Goal: Task Accomplishment & Management: Complete application form

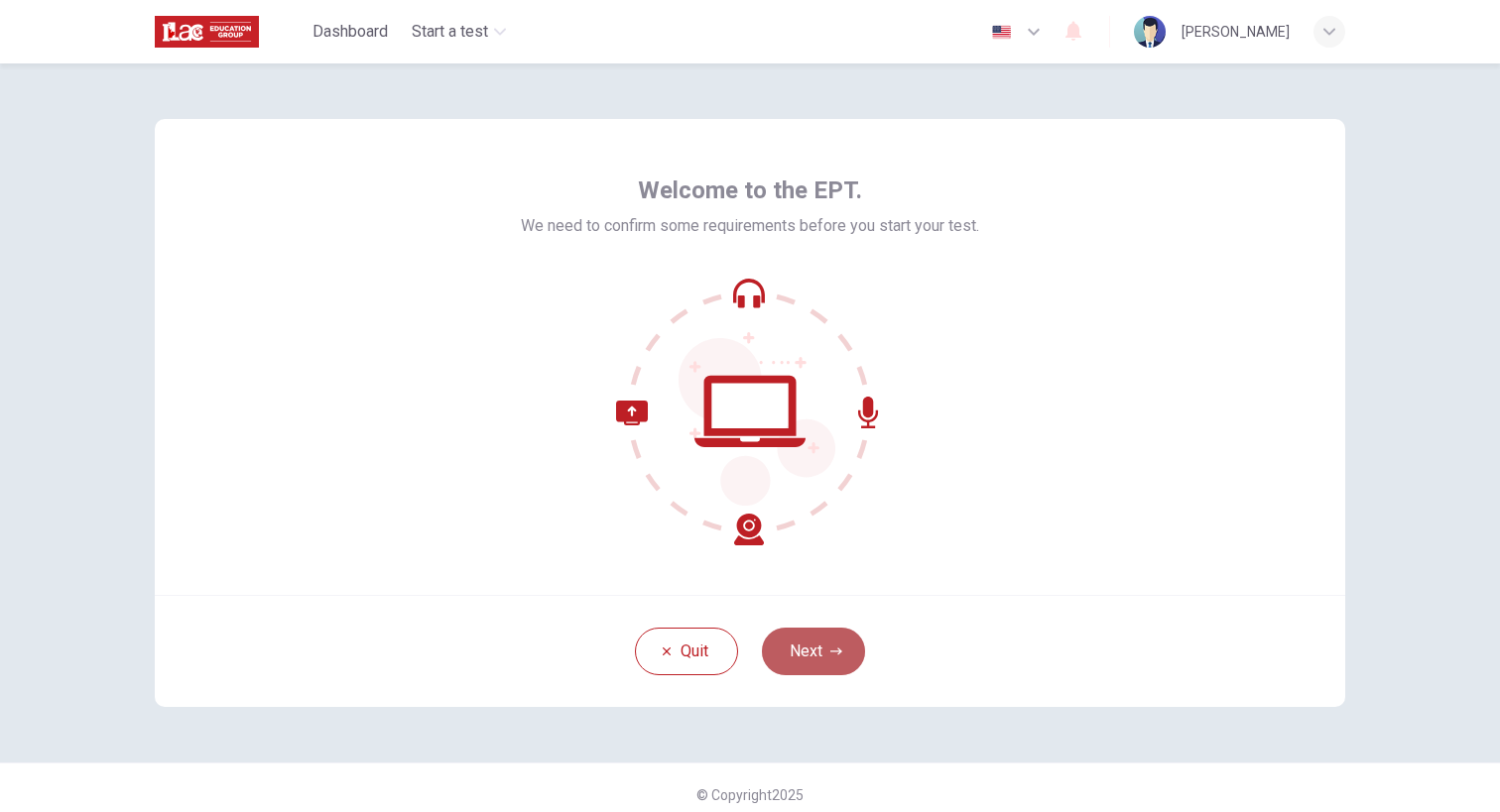
click at [811, 650] on button "Next" at bounding box center [813, 651] width 103 height 48
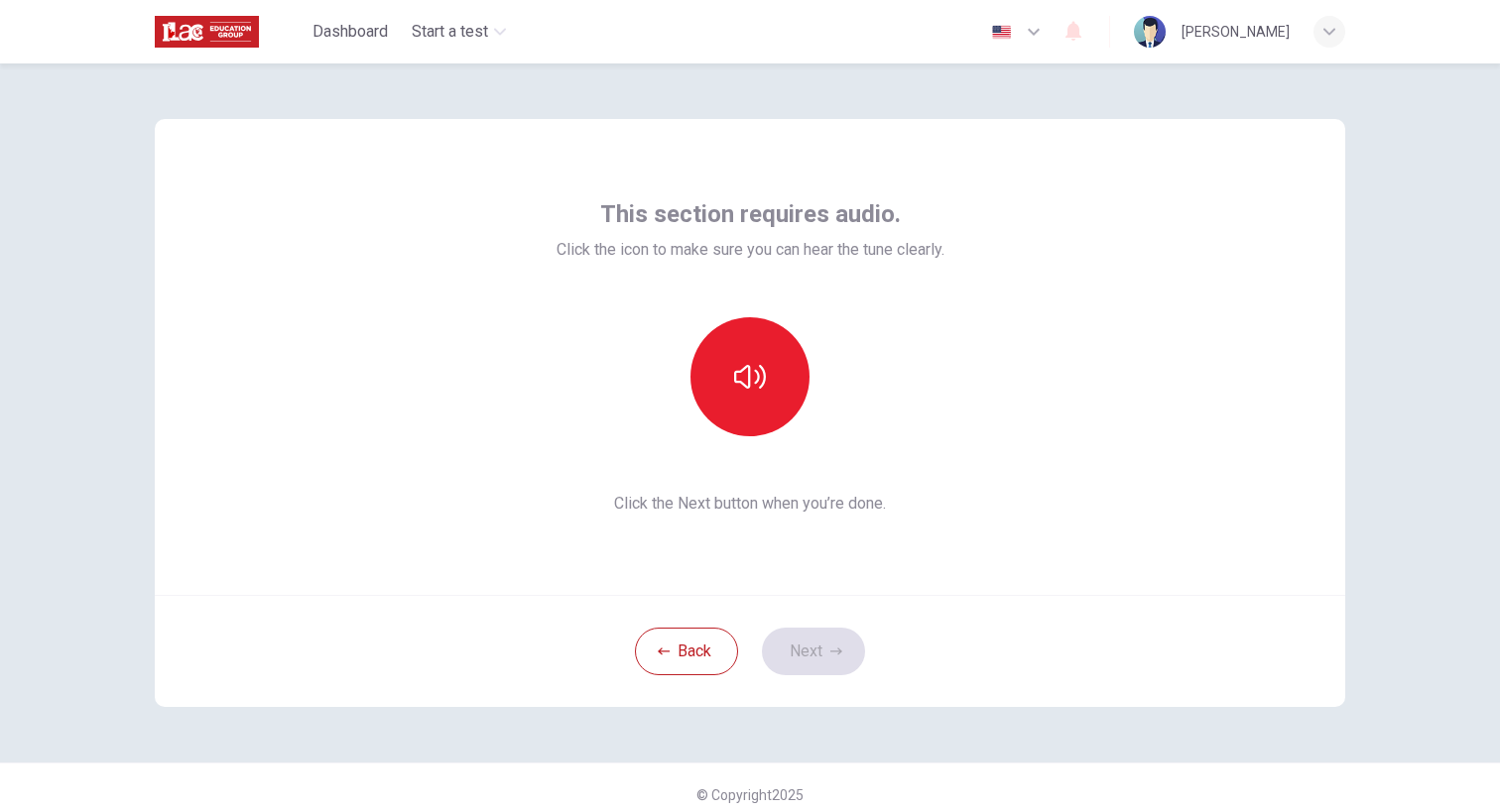
click at [1165, 31] on img at bounding box center [1150, 32] width 32 height 32
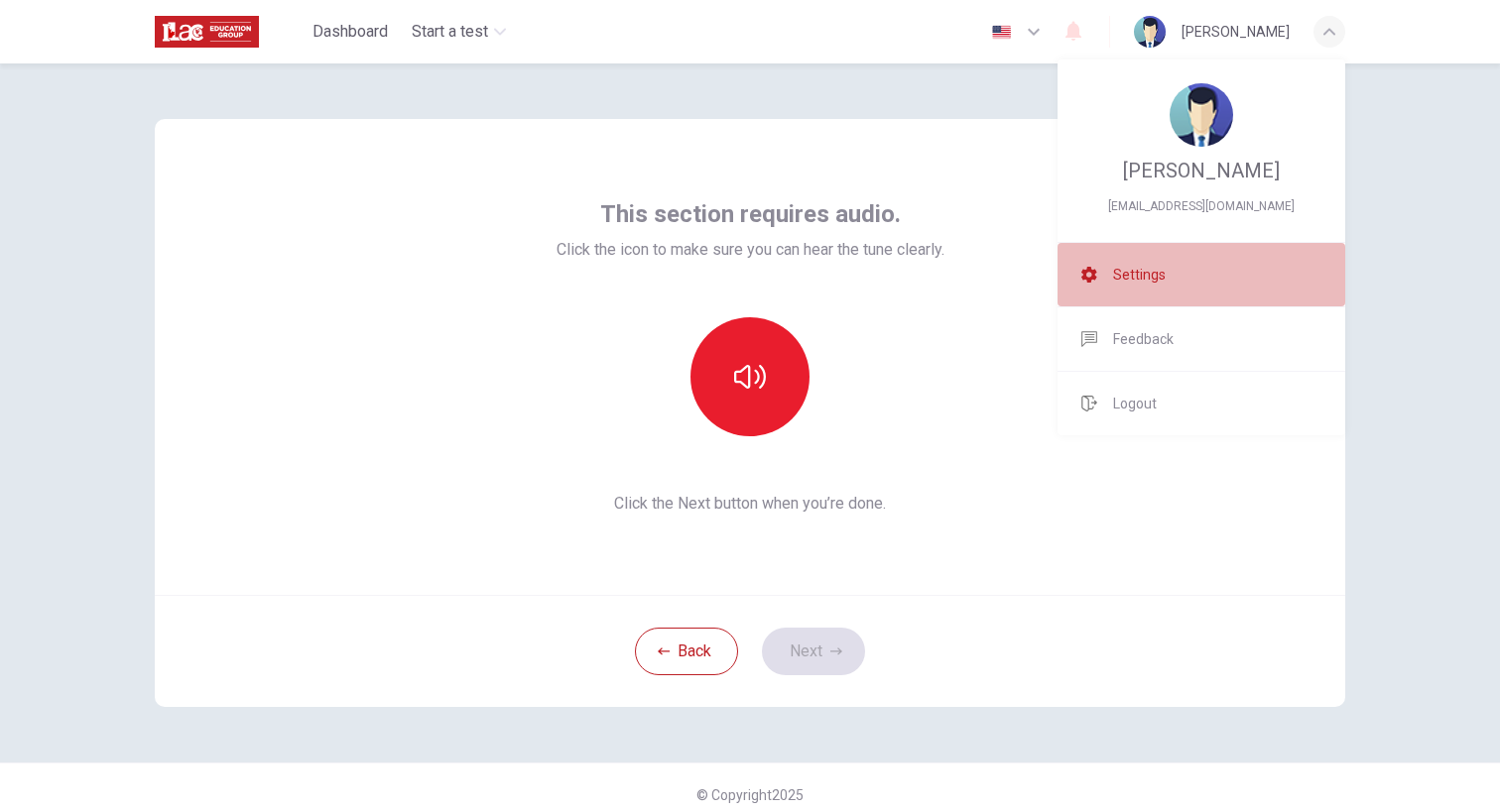
click at [1161, 266] on span "Settings" at bounding box center [1139, 275] width 53 height 24
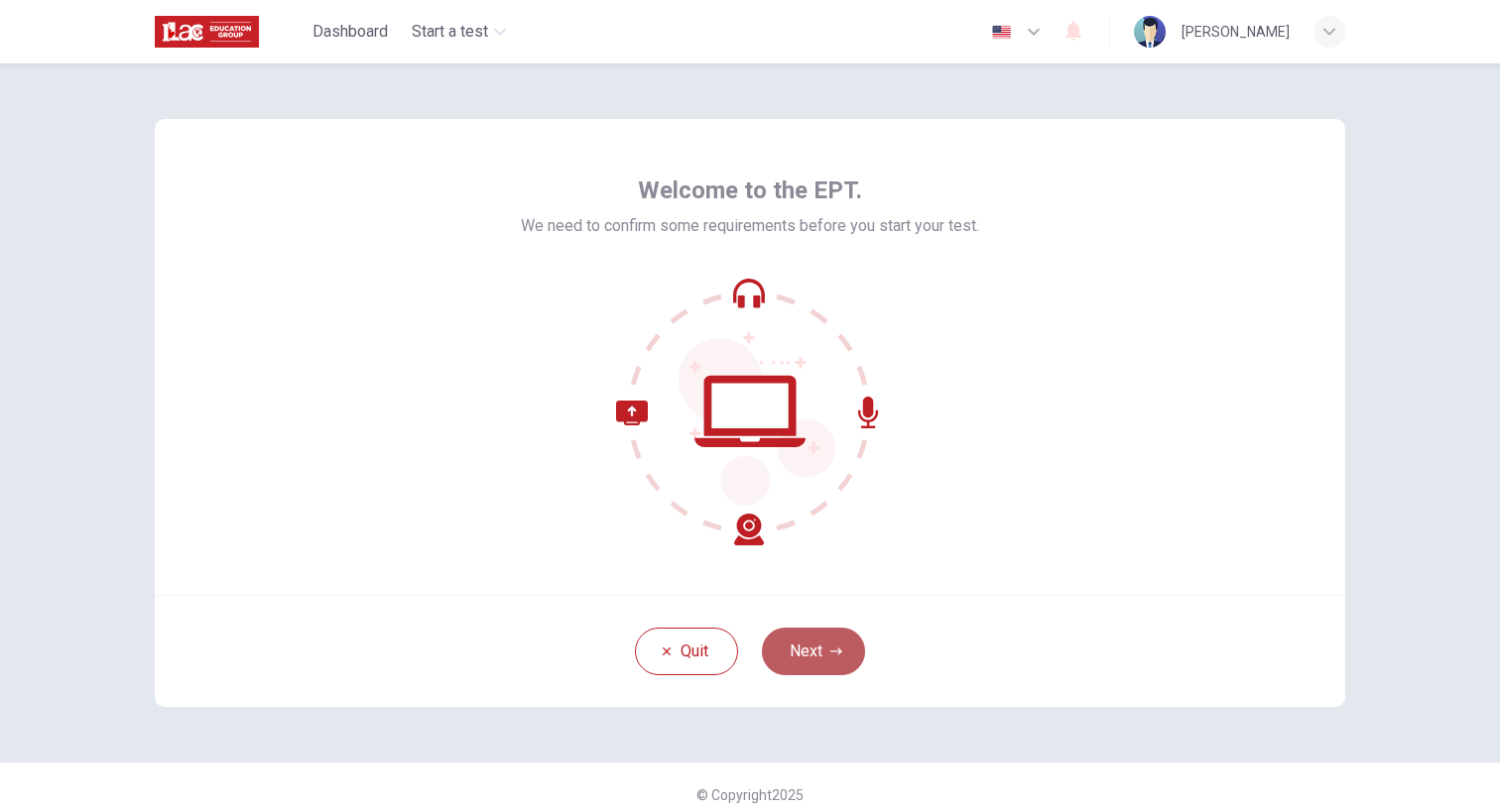
click at [838, 661] on button "Next" at bounding box center [813, 651] width 103 height 48
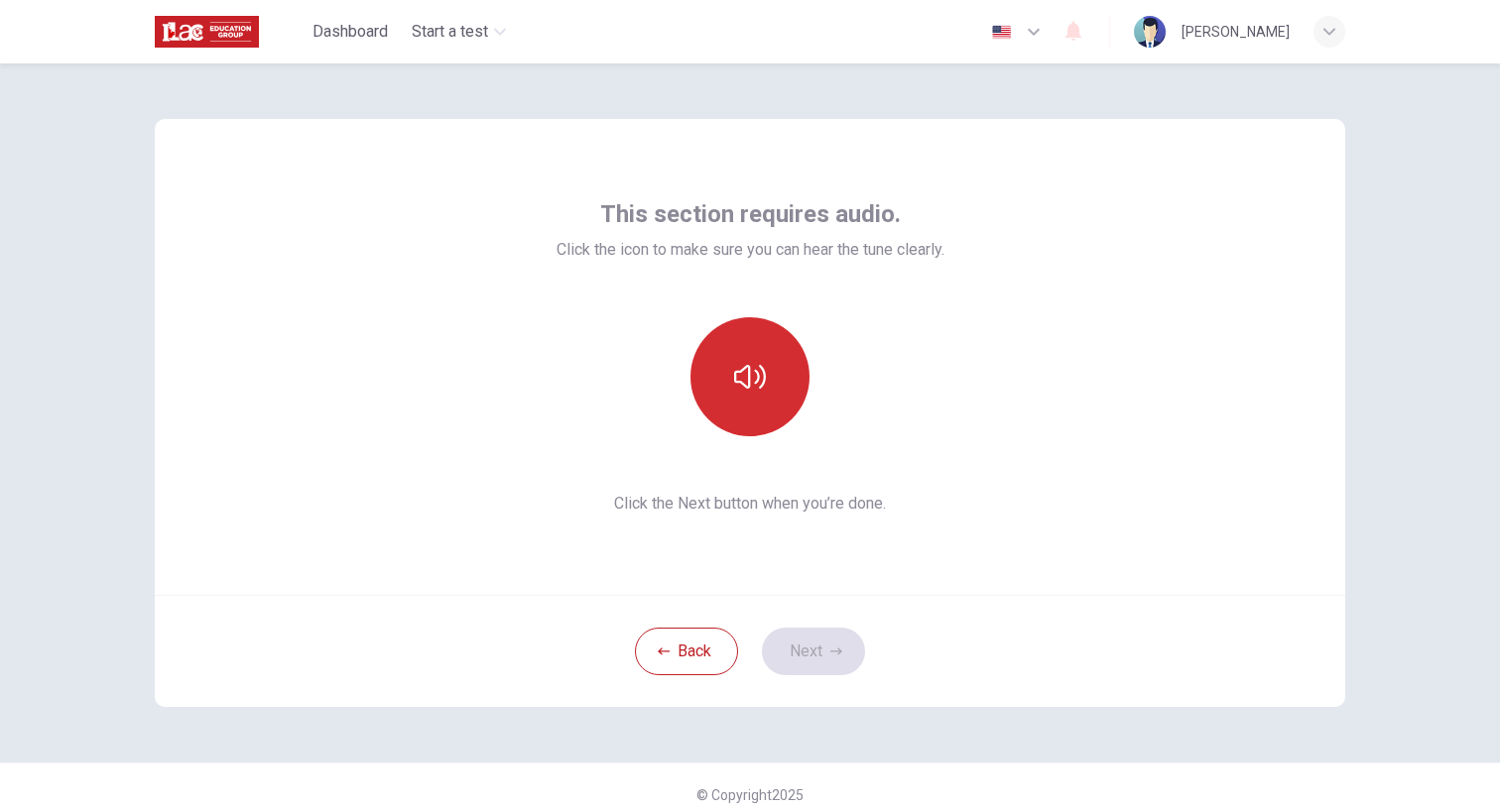
click at [764, 366] on button "button" at bounding box center [750, 377] width 119 height 119
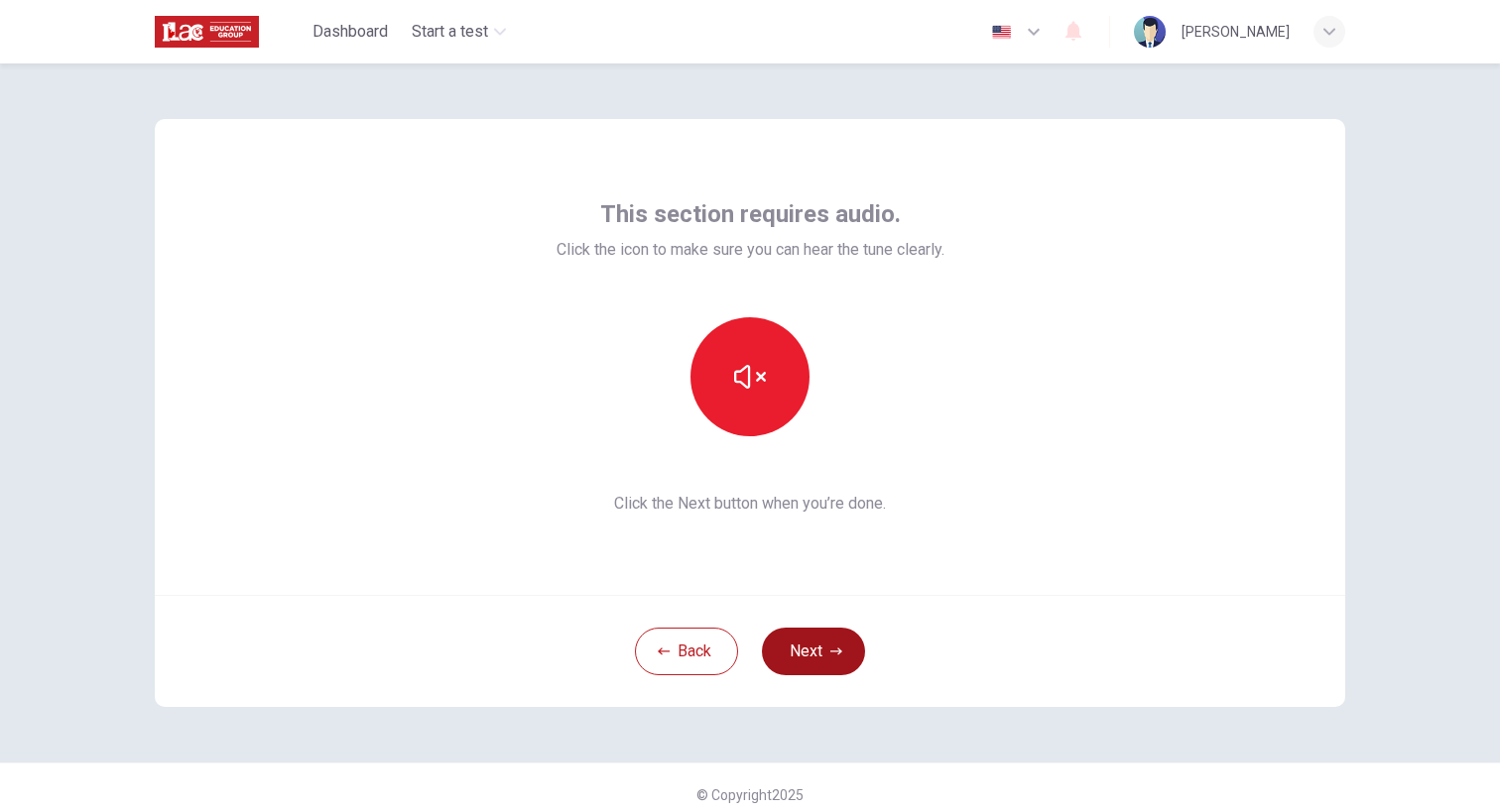
click at [804, 653] on button "Next" at bounding box center [813, 651] width 103 height 48
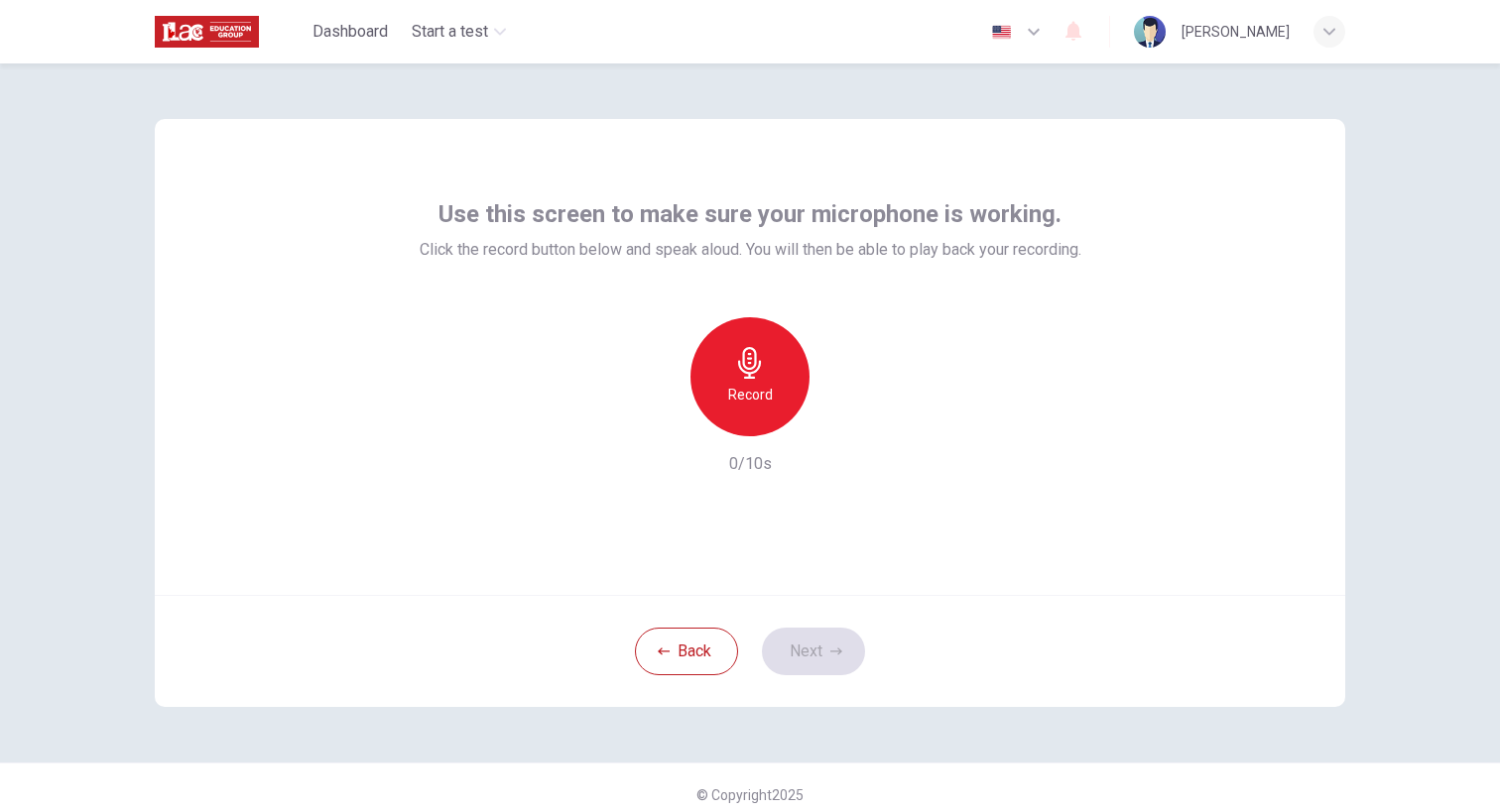
click at [722, 398] on div "Record" at bounding box center [750, 377] width 119 height 119
click at [722, 398] on div "Stop" at bounding box center [750, 377] width 119 height 119
click at [832, 423] on icon "button" at bounding box center [841, 421] width 20 height 20
click at [795, 656] on button "Next" at bounding box center [813, 651] width 103 height 48
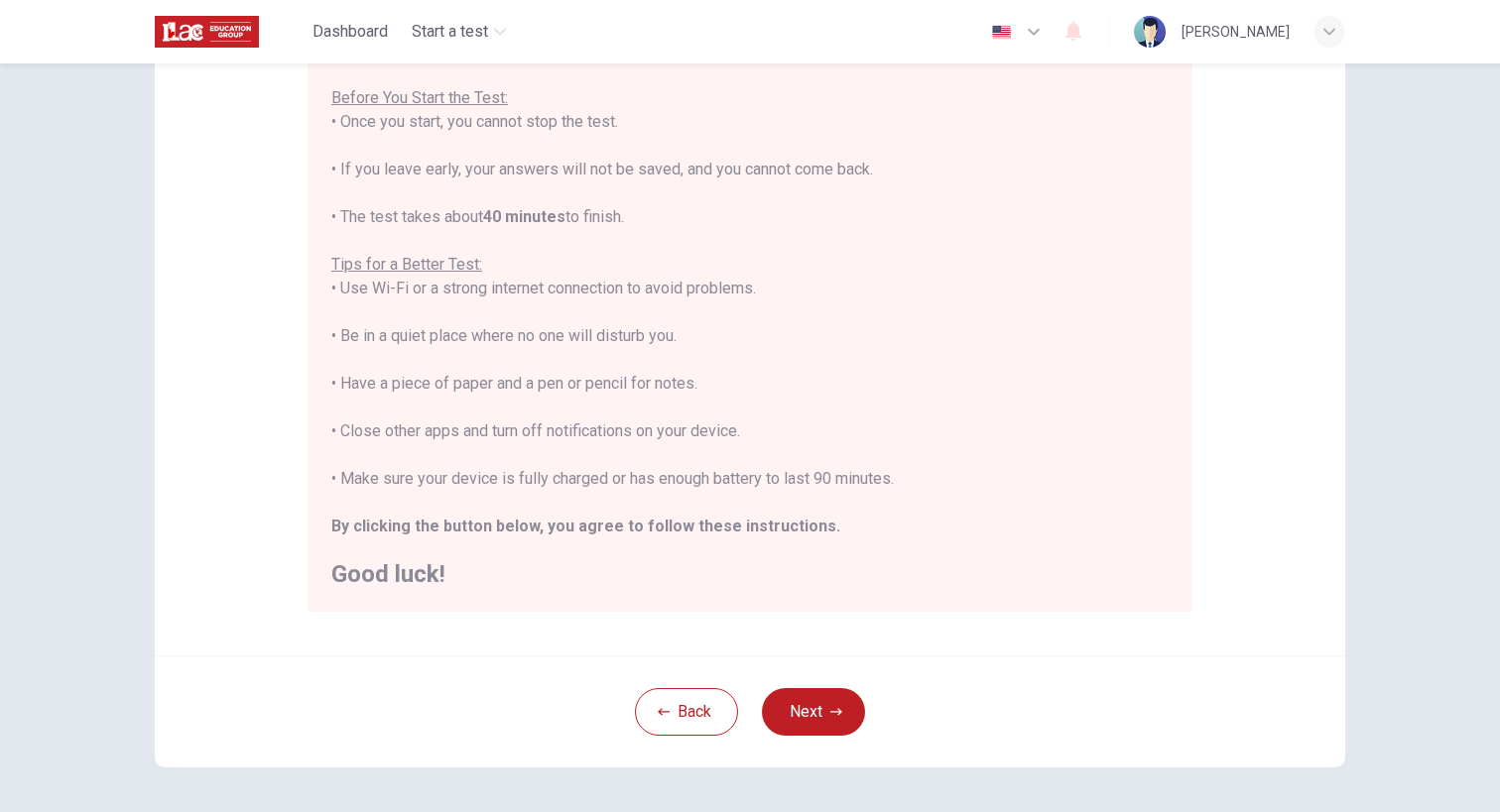
scroll to position [222, 0]
